Goal: Task Accomplishment & Management: Complete application form

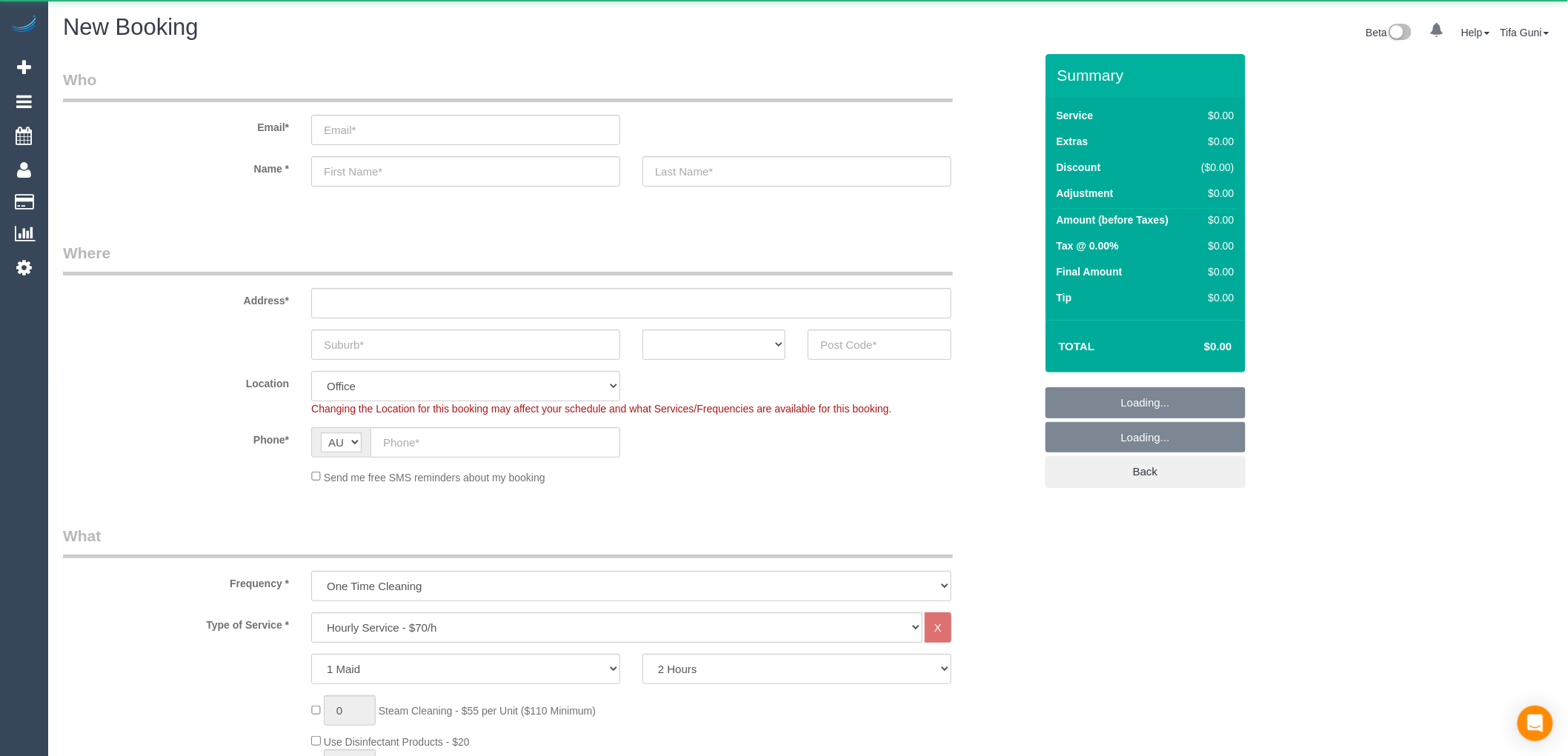
select select "object:834"
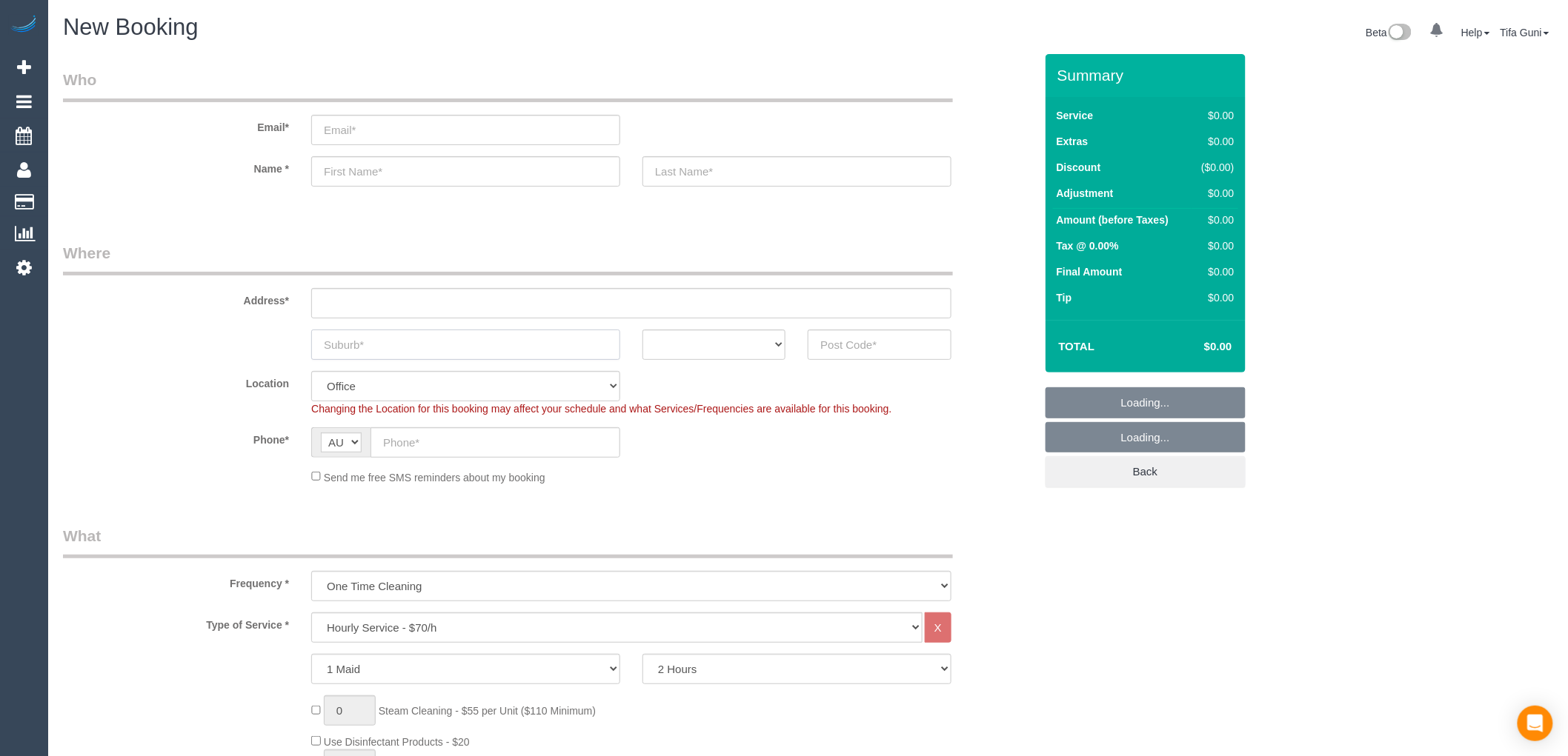
click at [375, 343] on input "text" at bounding box center [466, 345] width 309 height 31
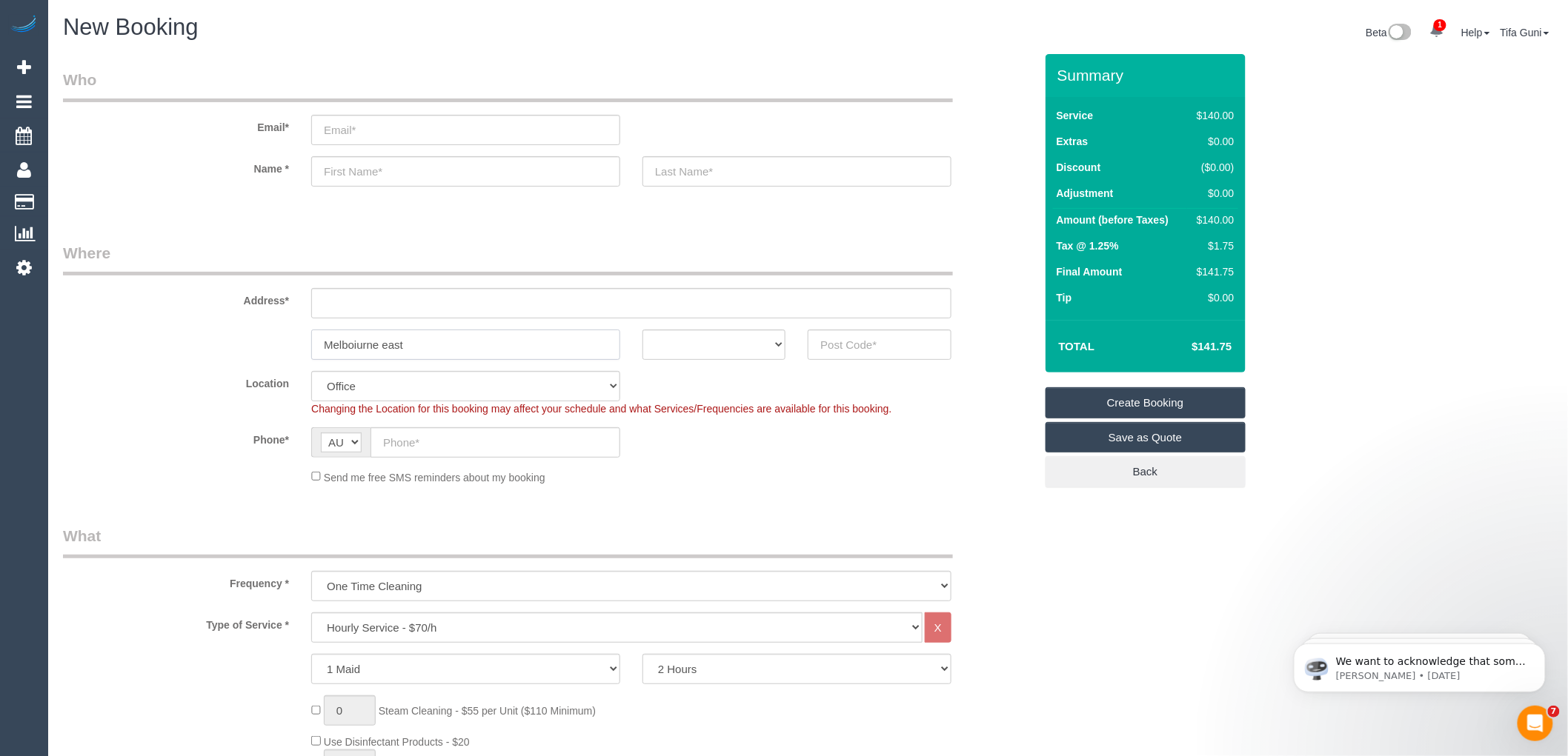
type input "Melboiurne east"
click at [880, 352] on input "text" at bounding box center [879, 345] width 143 height 31
type input "3145"
click at [750, 339] on select "ACT [GEOGRAPHIC_DATA] NT [GEOGRAPHIC_DATA] SA TAS [GEOGRAPHIC_DATA] [GEOGRAPHIC…" at bounding box center [714, 345] width 143 height 31
select select "VIC"
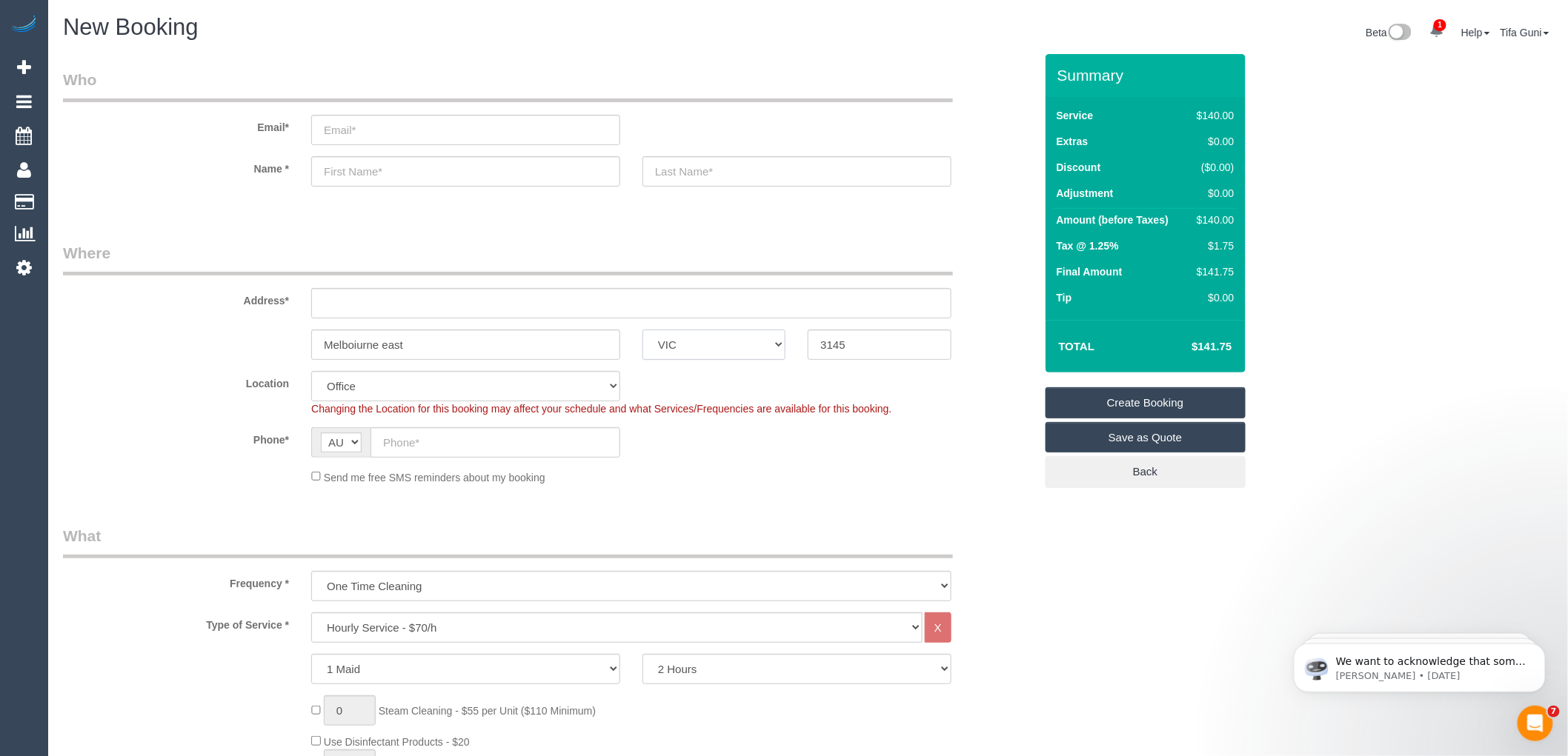
click at [642, 329] on select "ACT [GEOGRAPHIC_DATA] NT [GEOGRAPHIC_DATA] SA TAS [GEOGRAPHIC_DATA] [GEOGRAPHIC…" at bounding box center [714, 345] width 143 height 31
click at [379, 298] on input "text" at bounding box center [631, 303] width 640 height 31
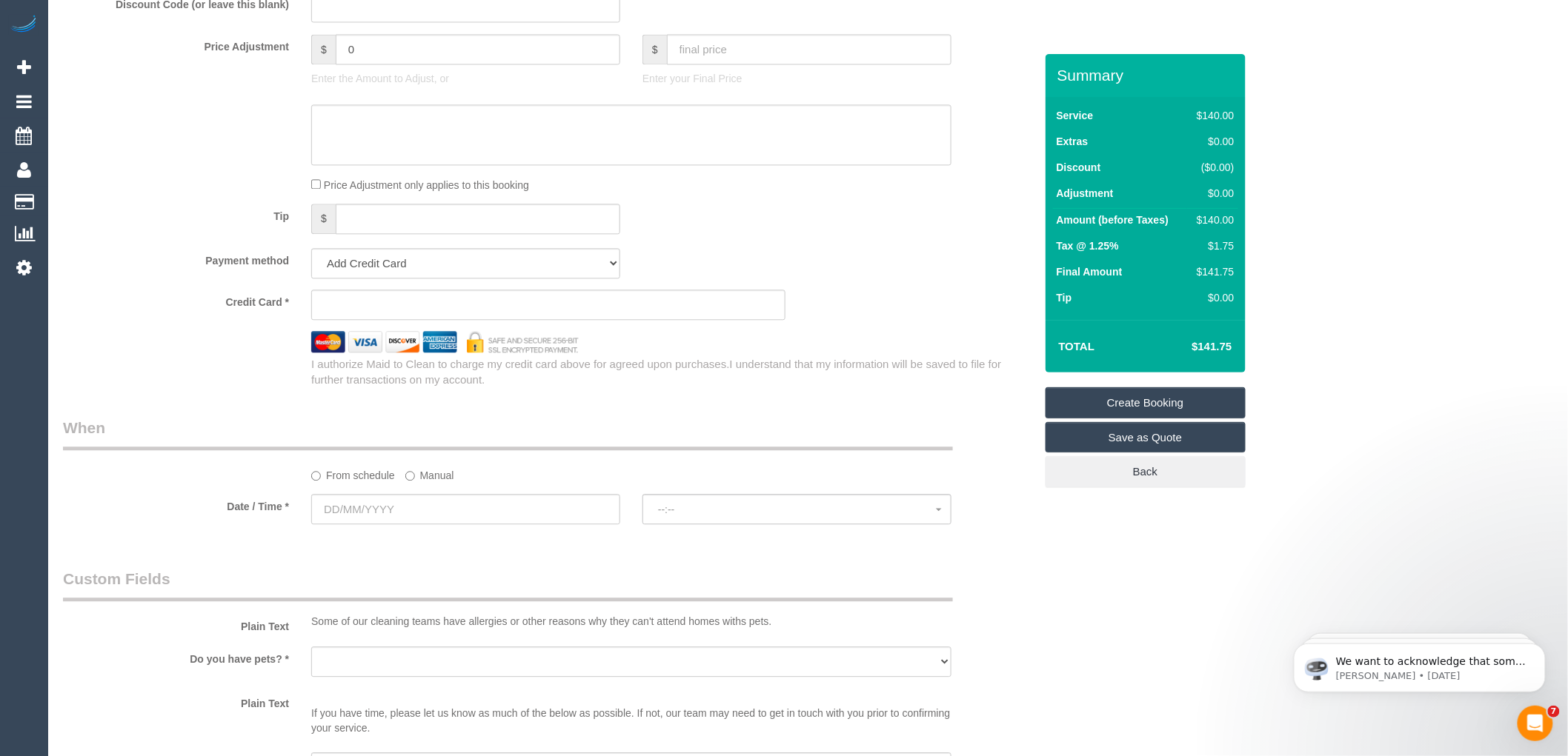
scroll to position [1563, 0]
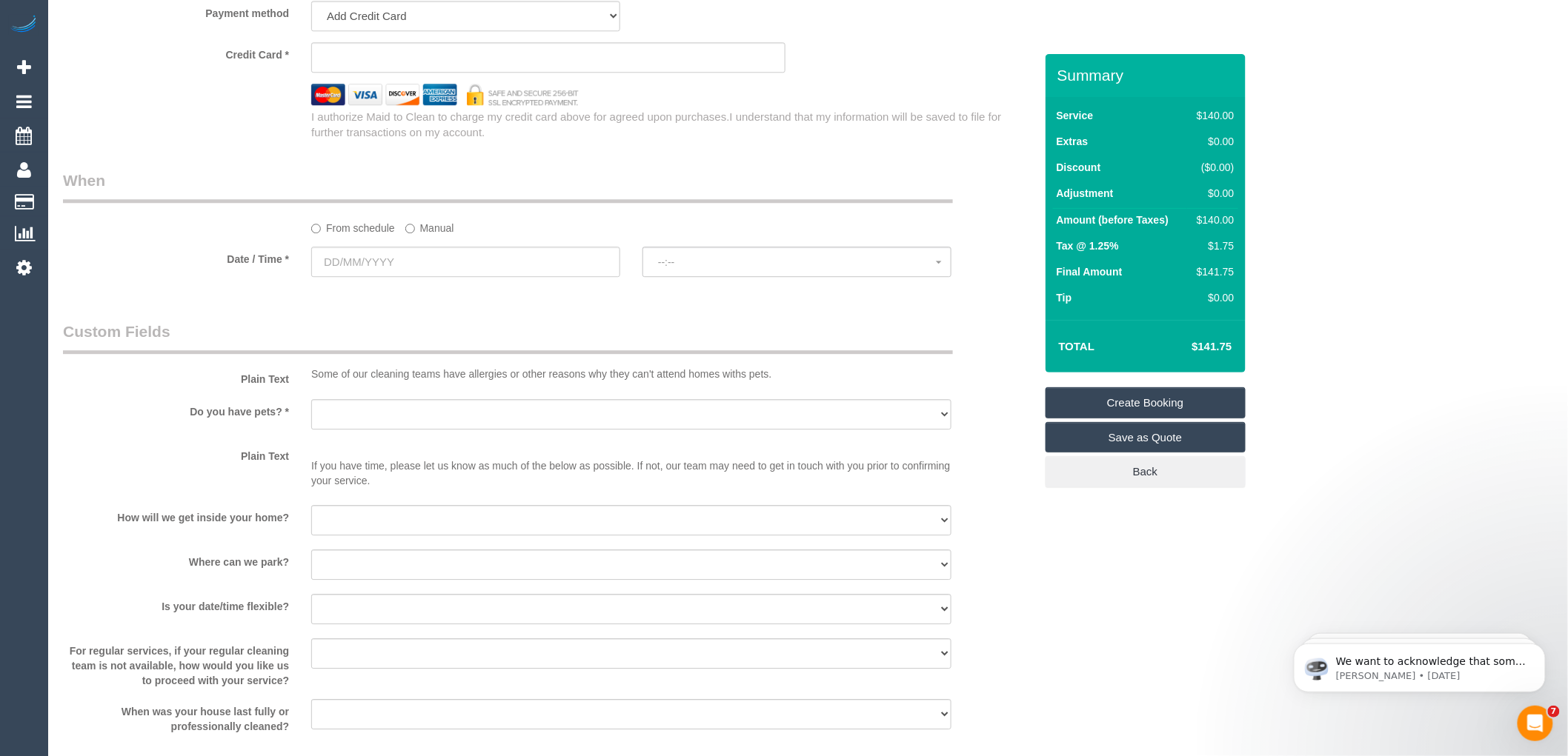
type input "-"
click at [403, 276] on input "text" at bounding box center [466, 262] width 309 height 31
select select "55"
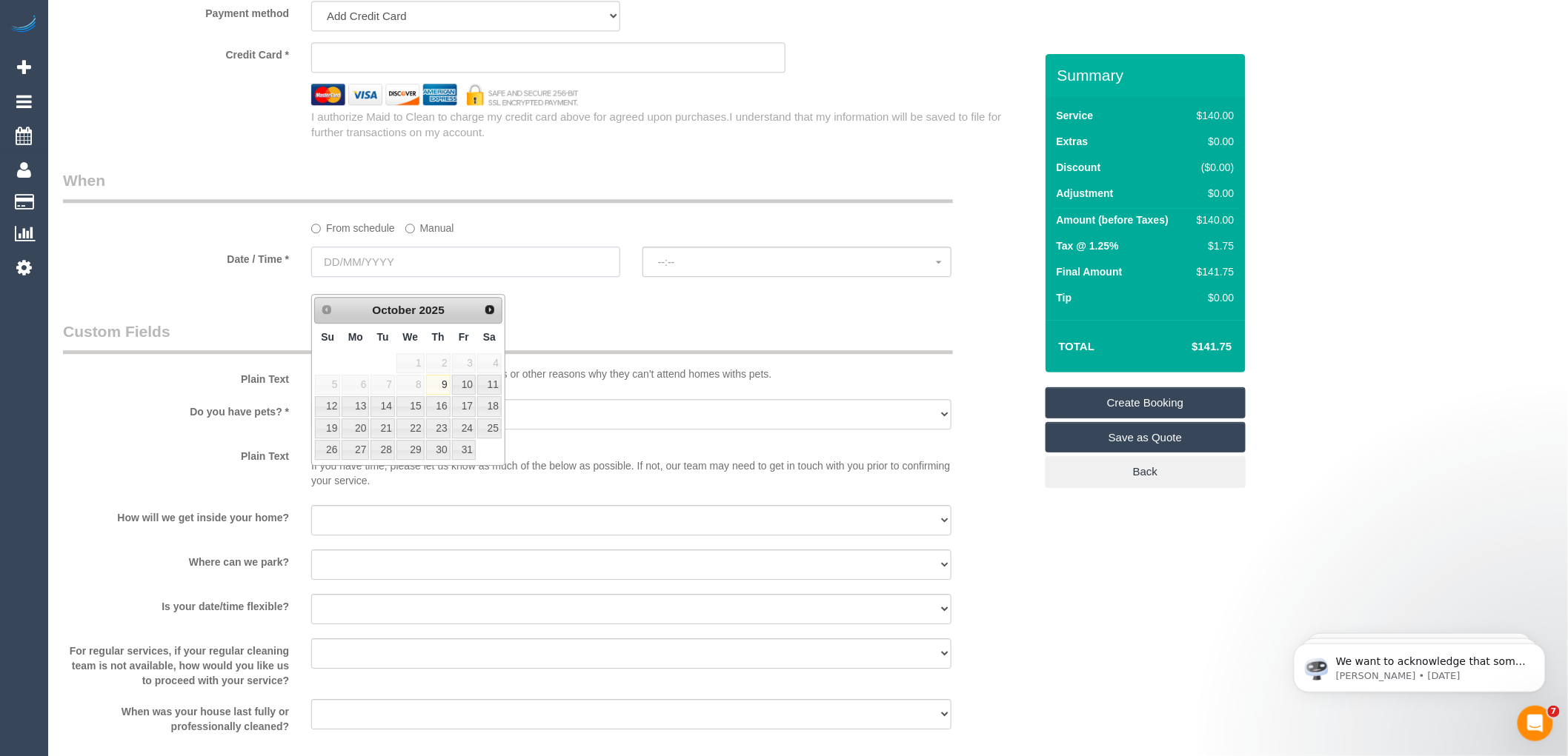
select select "object:2110"
